Goal: Transaction & Acquisition: Purchase product/service

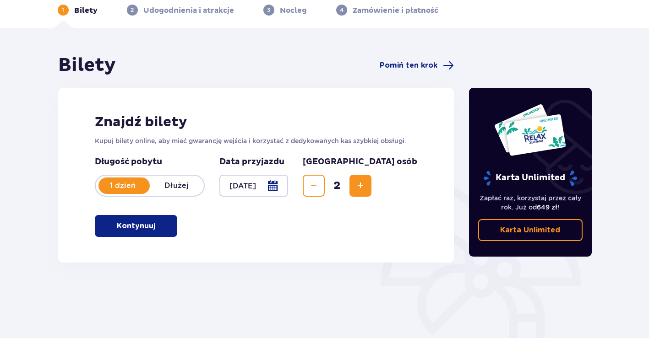
scroll to position [53, 0]
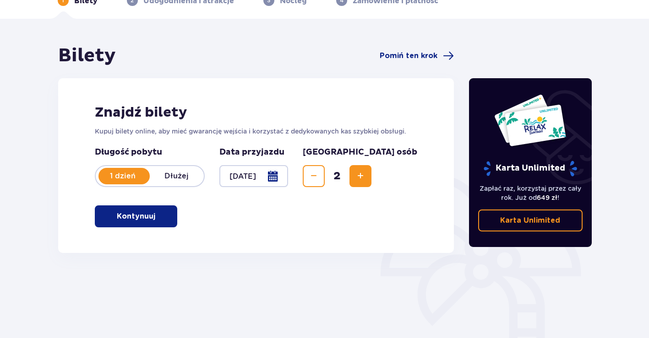
click at [159, 212] on span "button" at bounding box center [157, 216] width 11 height 11
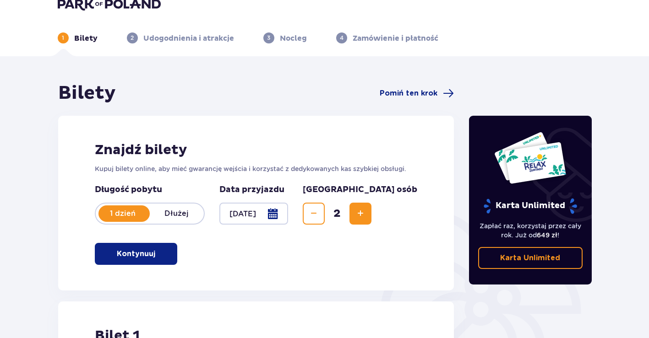
scroll to position [21, 0]
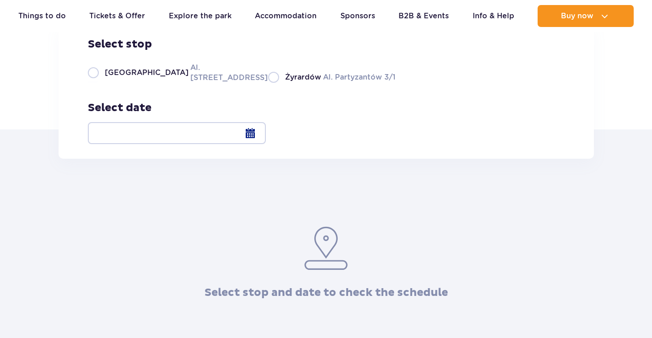
scroll to position [112, 0]
click at [95, 83] on label "Warsaw Al. [STREET_ADDRESS]" at bounding box center [172, 73] width 169 height 21
click at [95, 83] on input "Warsaw Al. Jerozolimskie 56" at bounding box center [93, 82] width 10 height 2
radio input "true"
click at [266, 126] on div at bounding box center [177, 134] width 178 height 22
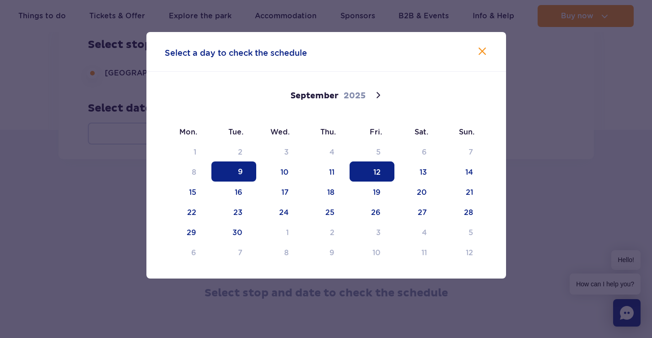
click at [370, 174] on span "12" at bounding box center [372, 172] width 45 height 20
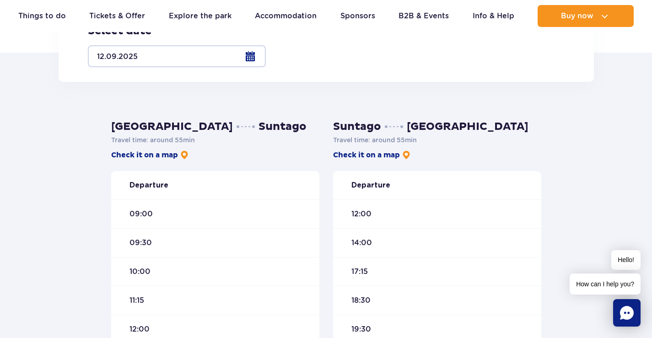
scroll to position [0, 0]
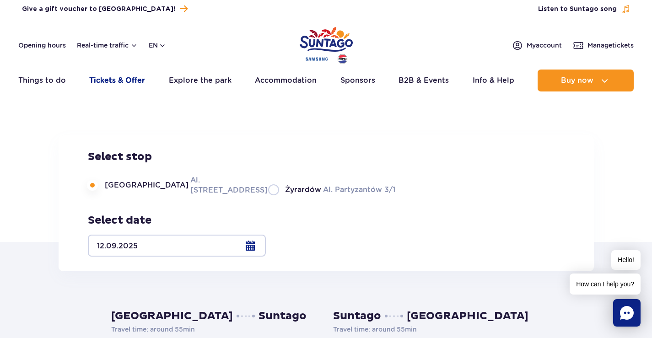
click at [115, 77] on link "Tickets & Offer" at bounding box center [117, 81] width 56 height 22
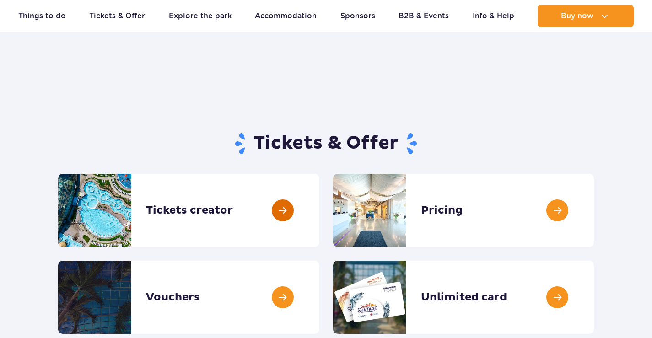
scroll to position [43, 0]
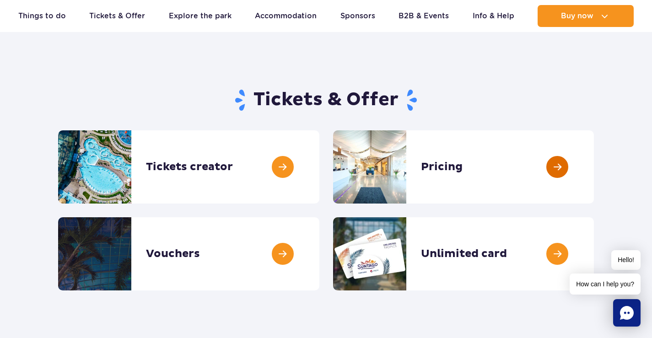
click at [594, 171] on link at bounding box center [594, 166] width 0 height 73
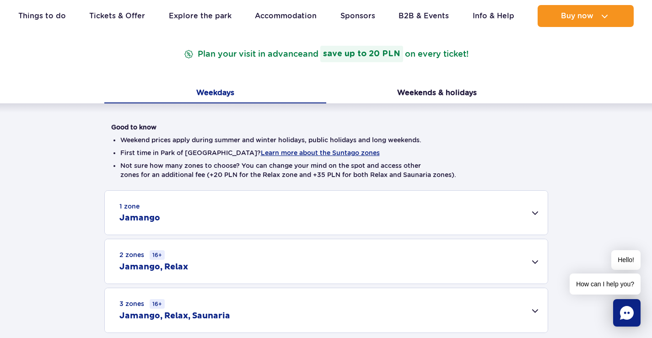
scroll to position [148, 0]
click at [292, 205] on div "1 zone Jamango" at bounding box center [326, 213] width 443 height 44
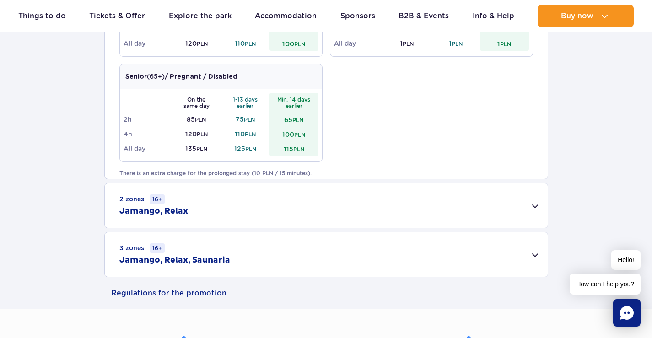
scroll to position [553, 0]
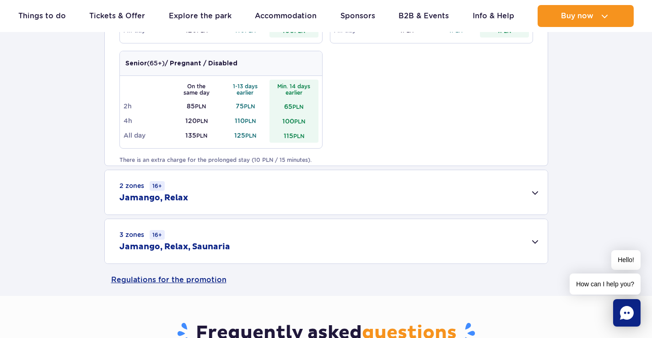
click at [251, 240] on div "3 zones 16+ Jamango, Relax, Saunaria" at bounding box center [326, 241] width 443 height 44
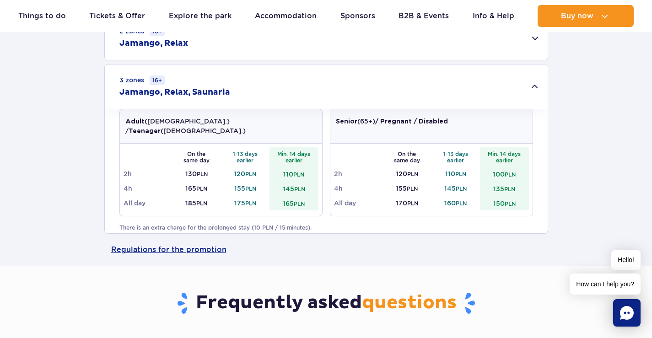
scroll to position [701, 0]
